Goal: Information Seeking & Learning: Learn about a topic

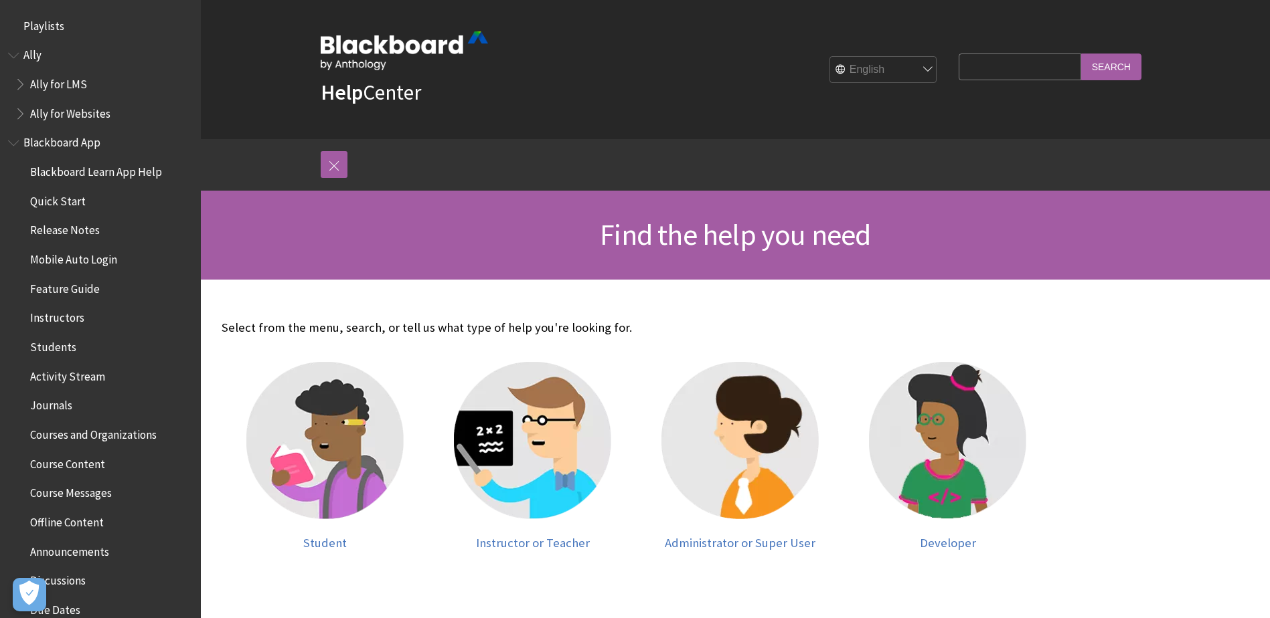
click at [984, 69] on input "Search Query" at bounding box center [1019, 67] width 122 height 26
type input "premium analytics"
click at [1081, 54] on input "Search" at bounding box center [1111, 67] width 60 height 26
click at [1120, 68] on input "Search" at bounding box center [1111, 67] width 60 height 26
click at [1035, 68] on input "premium analytics" at bounding box center [1019, 67] width 122 height 26
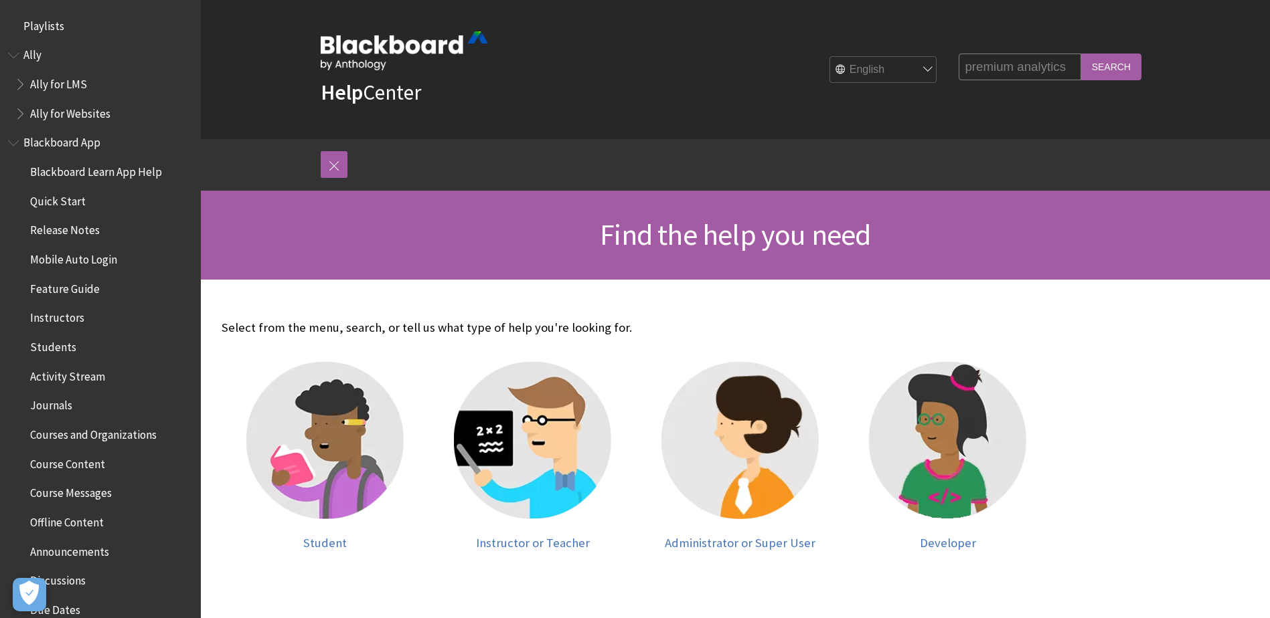
click at [1081, 54] on input "Search" at bounding box center [1111, 67] width 60 height 26
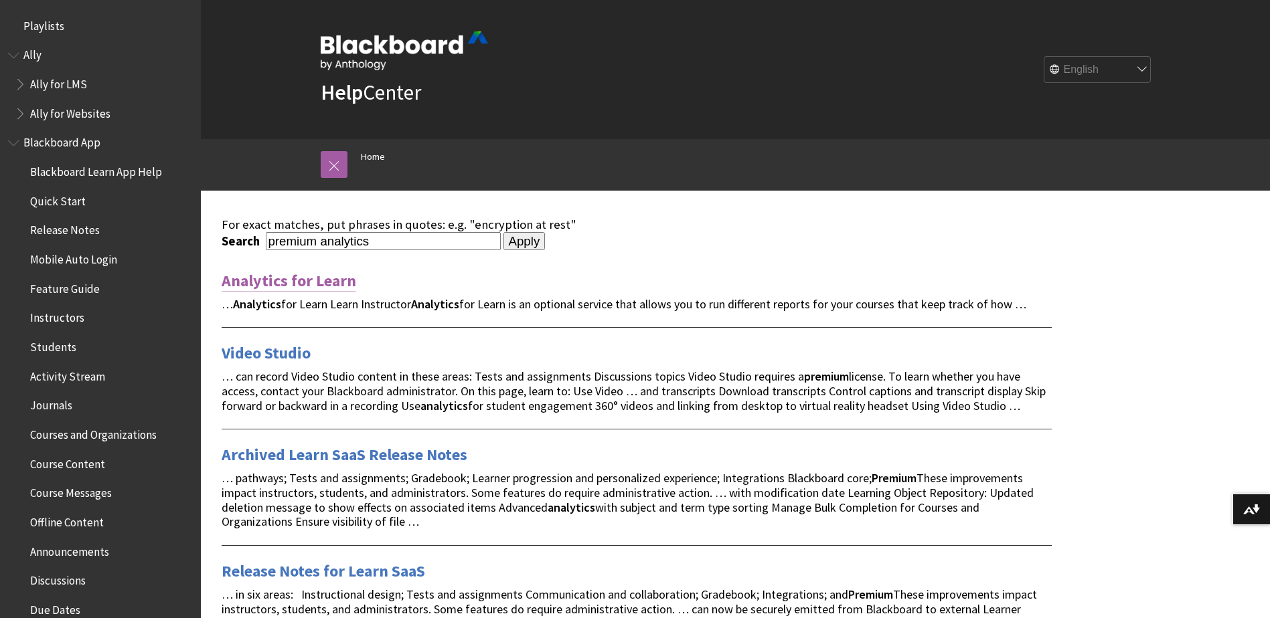
click at [295, 281] on link "Analytics for Learn" at bounding box center [289, 280] width 135 height 21
